Goal: Information Seeking & Learning: Find specific fact

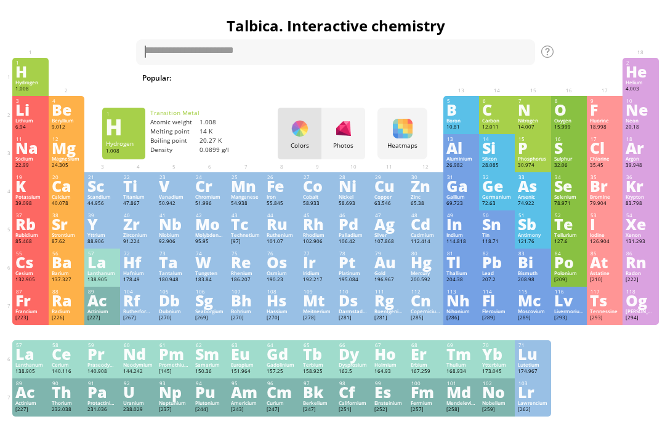
click at [409, 127] on div at bounding box center [403, 129] width 20 height 20
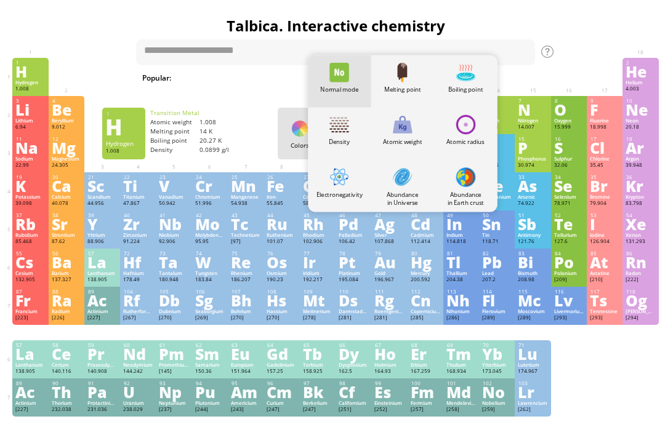
click at [414, 65] on div "Melting point" at bounding box center [402, 81] width 63 height 52
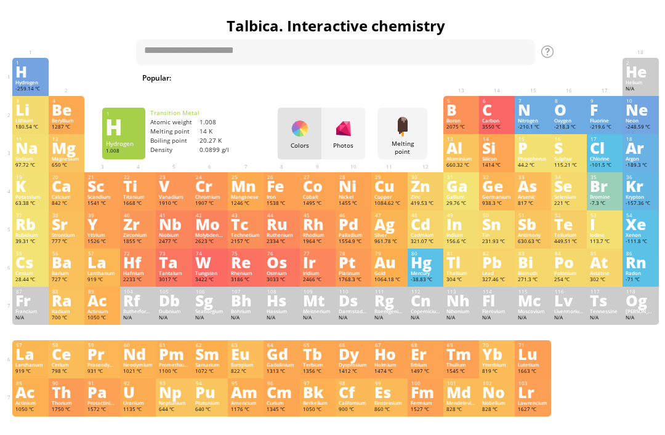
click at [407, 125] on div at bounding box center [403, 127] width 20 height 20
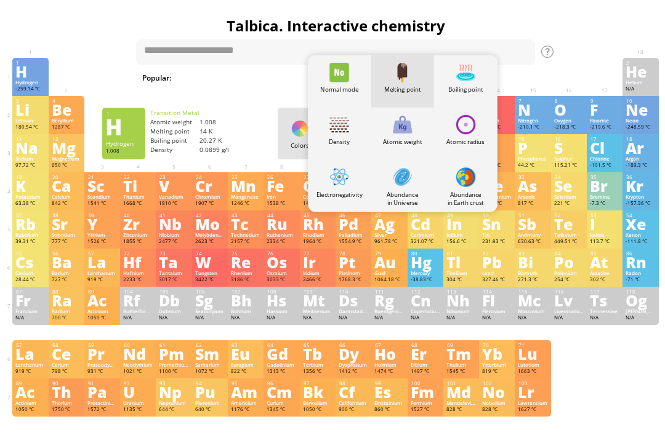
click at [467, 72] on div at bounding box center [465, 73] width 20 height 20
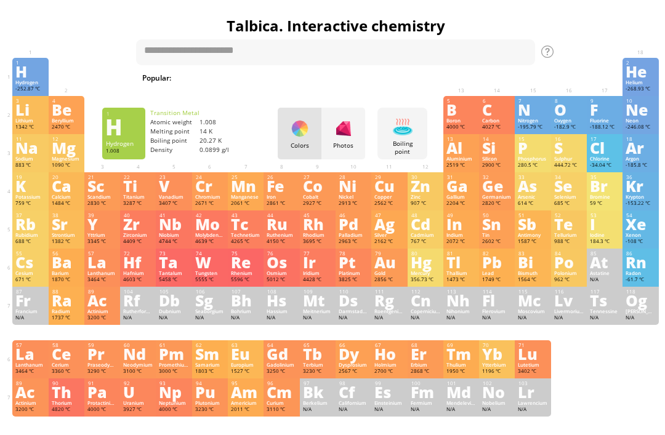
click at [406, 129] on div at bounding box center [403, 127] width 20 height 20
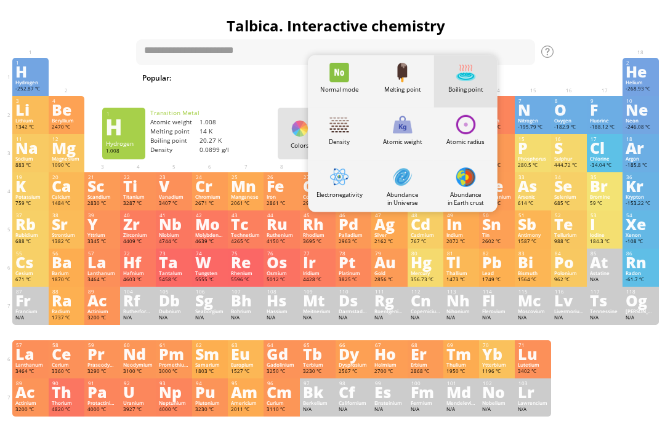
click at [411, 81] on div at bounding box center [403, 73] width 20 height 20
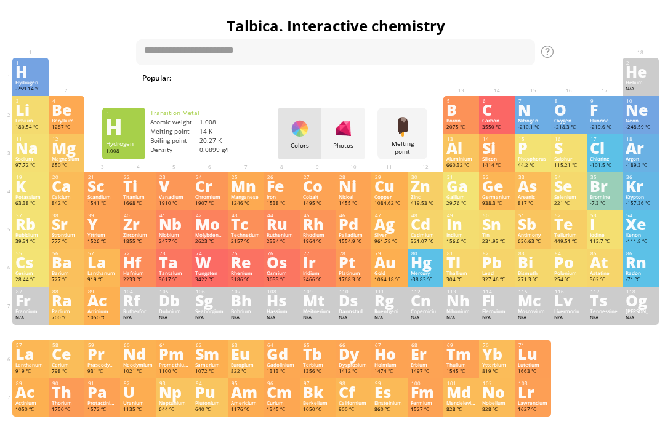
click at [408, 127] on div at bounding box center [403, 127] width 20 height 20
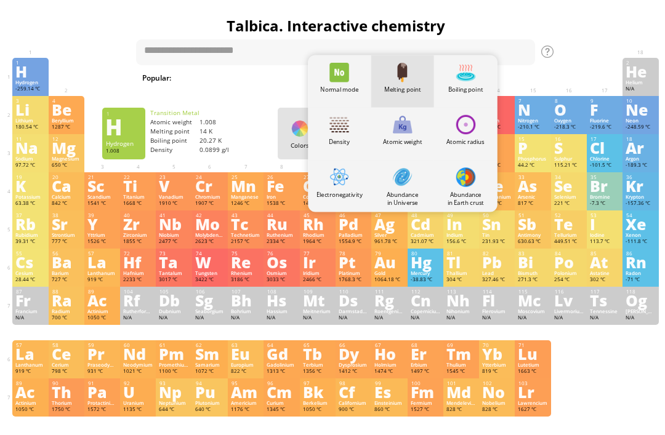
click at [340, 179] on div at bounding box center [339, 177] width 20 height 20
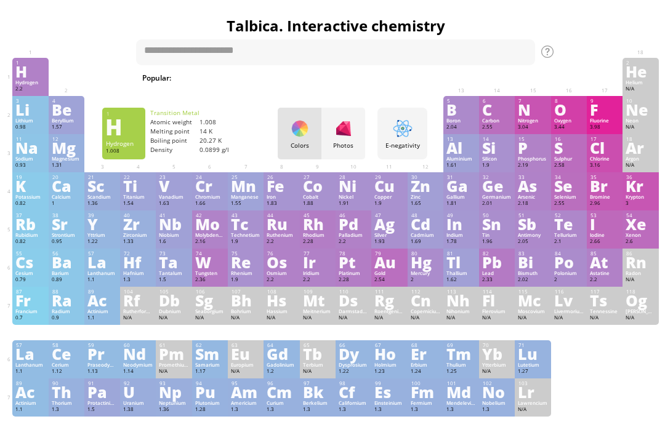
click at [398, 130] on div at bounding box center [403, 129] width 20 height 20
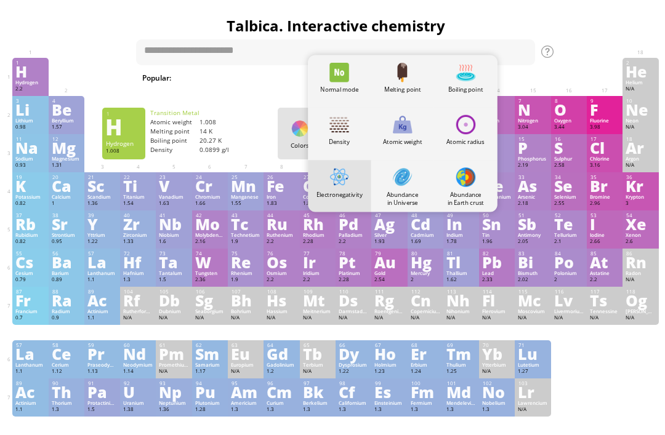
click at [333, 128] on div at bounding box center [339, 124] width 20 height 20
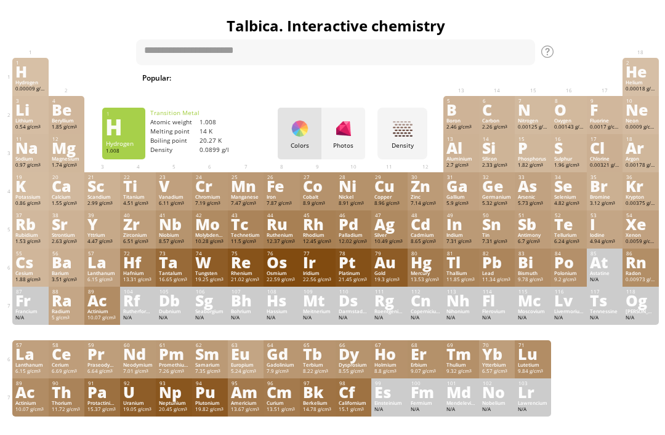
click at [404, 127] on div at bounding box center [403, 129] width 20 height 20
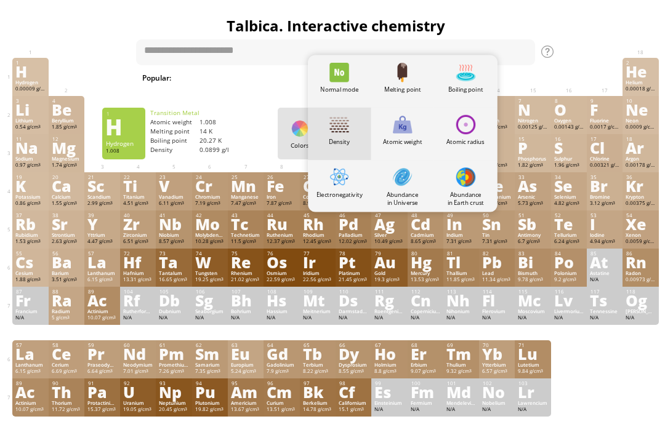
click at [401, 124] on div at bounding box center [403, 124] width 20 height 20
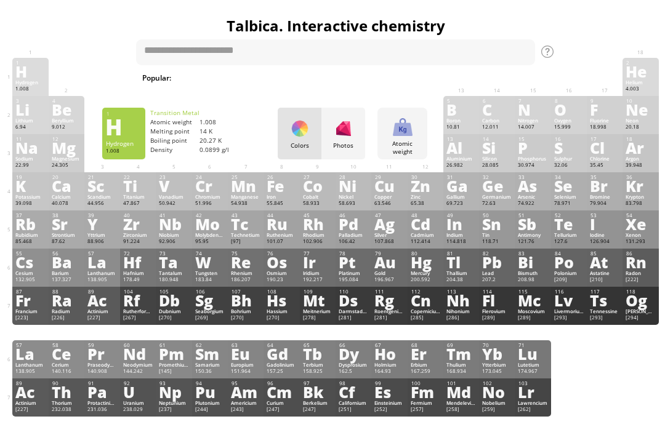
click at [408, 118] on div at bounding box center [403, 127] width 20 height 20
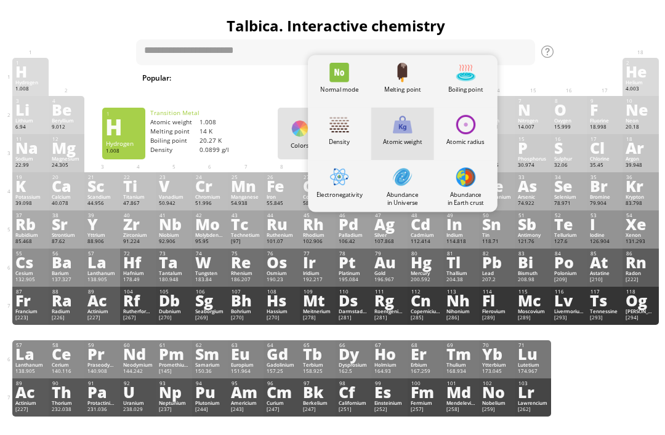
click at [467, 123] on div at bounding box center [465, 124] width 20 height 20
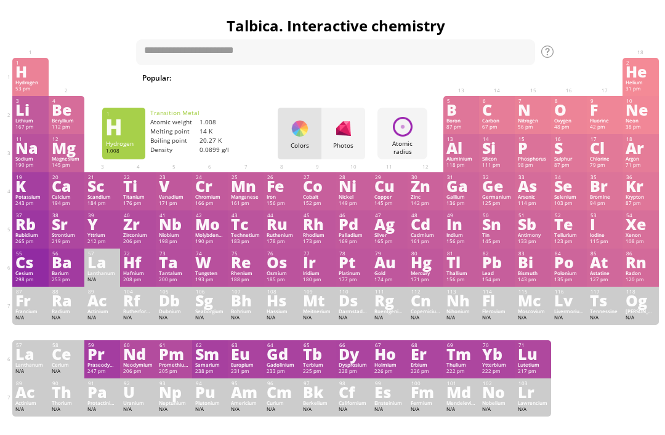
click at [400, 114] on div "Atomic radius Heatmaps Normal mode Melting point Boiling point Density Atomic w…" at bounding box center [402, 134] width 50 height 52
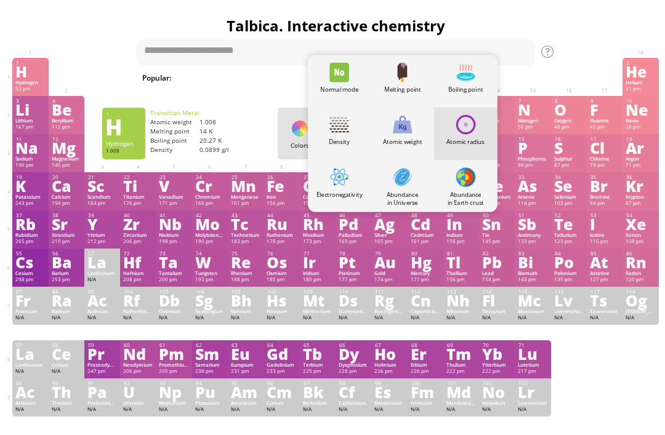
click at [464, 169] on div at bounding box center [465, 177] width 20 height 20
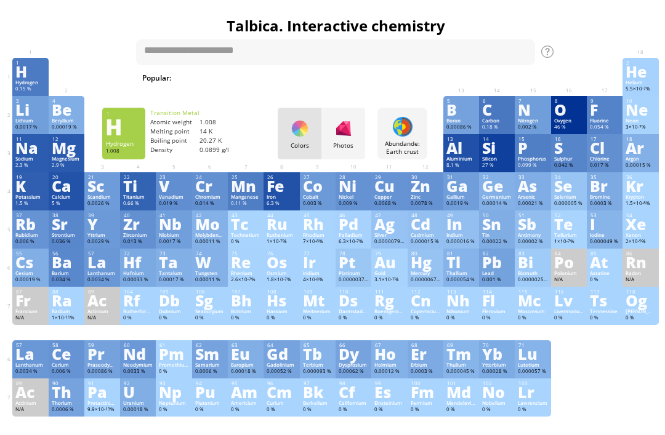
click at [411, 138] on div "Abundande: Earth crust Heatmaps Normal mode Melting point Boiling point Density…" at bounding box center [402, 134] width 50 height 52
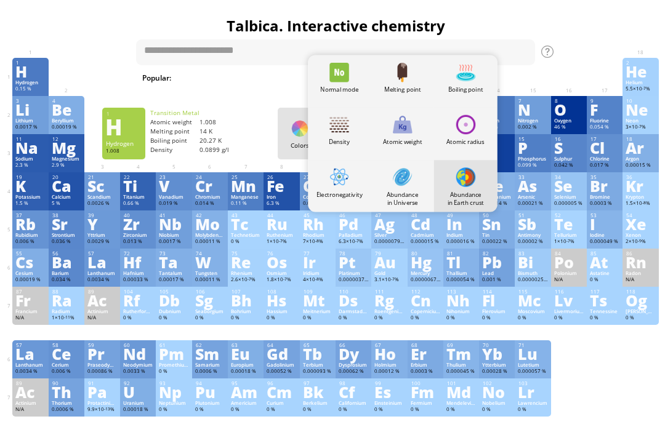
click at [335, 76] on div at bounding box center [339, 73] width 20 height 20
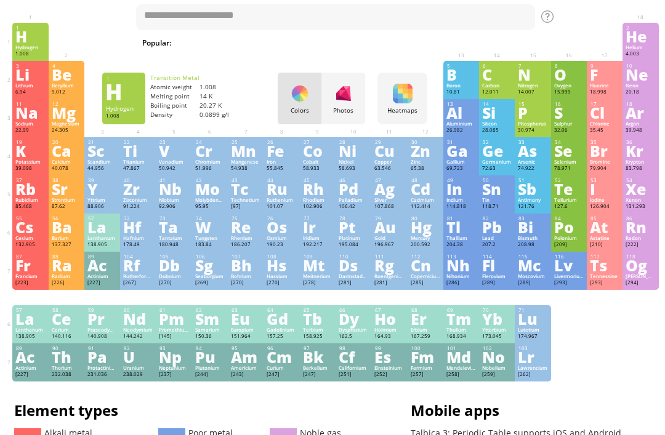
scroll to position [30, 0]
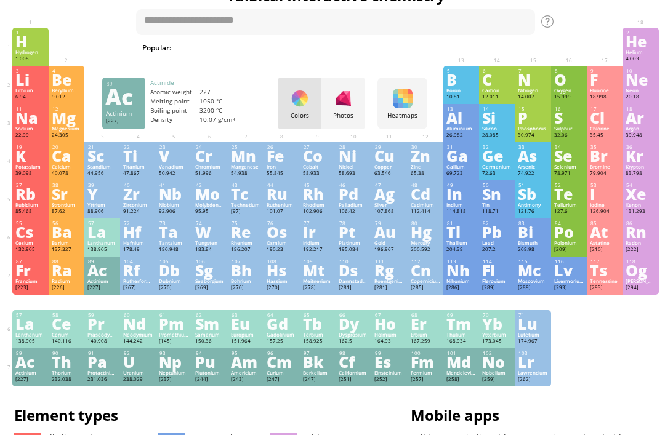
click at [35, 387] on div "89 Ac Actinium [227] +3 +3 1050 °C 3200 °C 10.07 g/cm 3 [Rn]7s 2 6d 1" at bounding box center [30, 367] width 36 height 38
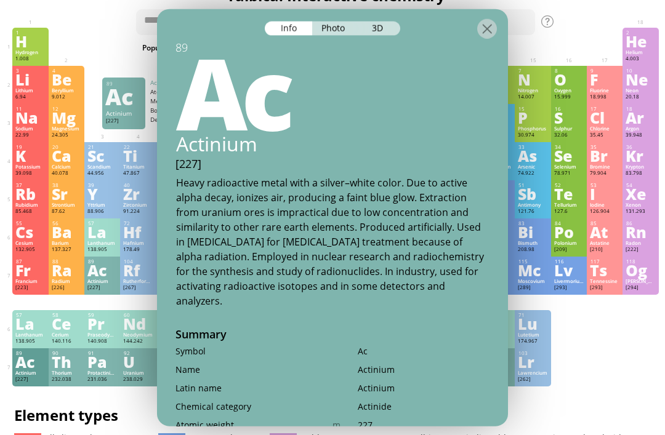
click at [390, 21] on div "3D" at bounding box center [378, 28] width 44 height 14
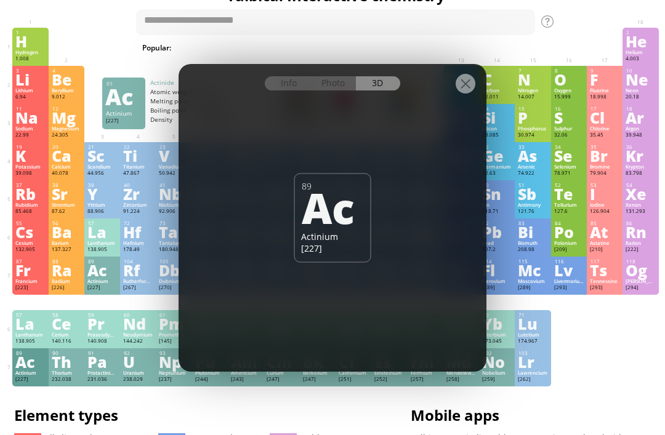
click at [465, 83] on div at bounding box center [465, 84] width 20 height 20
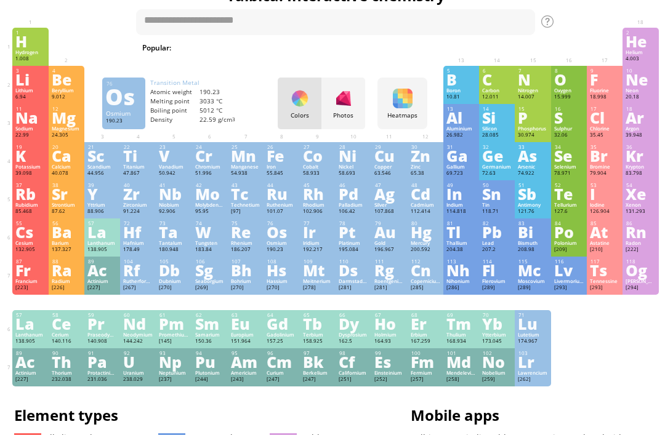
click at [278, 239] on div "Os" at bounding box center [281, 232] width 30 height 14
